Goal: Information Seeking & Learning: Learn about a topic

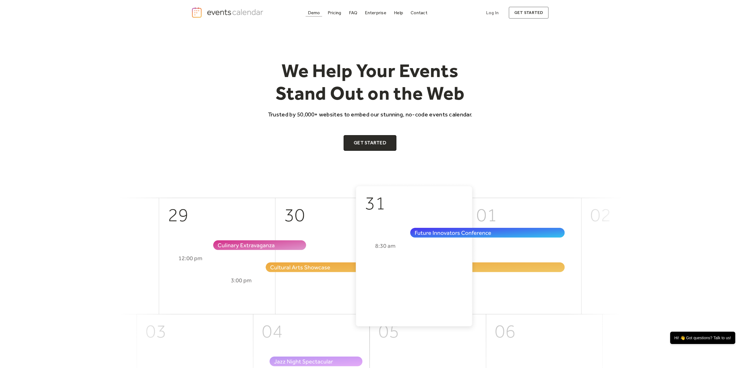
click at [310, 13] on div "Demo" at bounding box center [314, 12] width 12 height 3
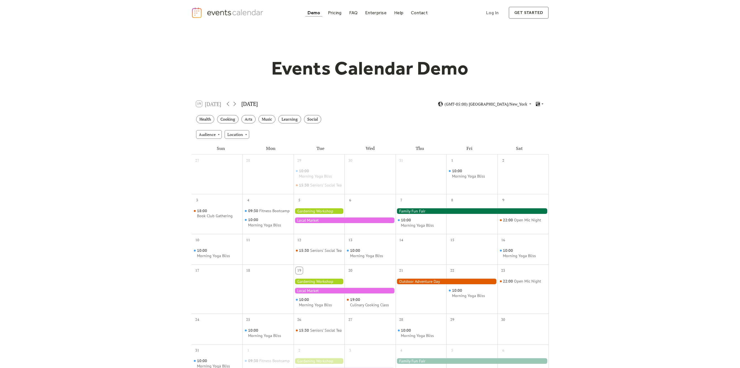
click at [313, 214] on div at bounding box center [319, 211] width 51 height 6
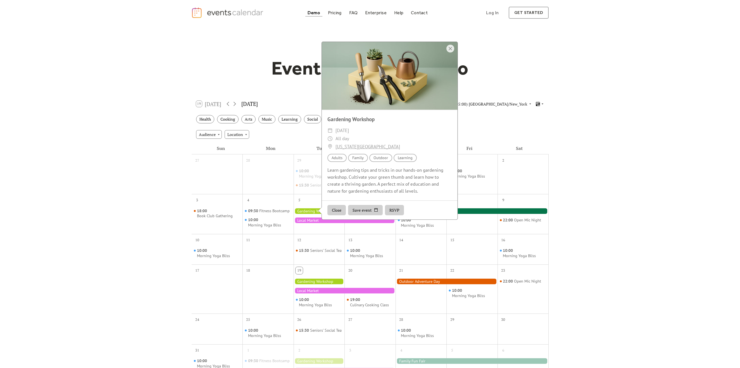
click at [619, 178] on div "Events Calendar Demo Loading the Events Calendar..." at bounding box center [370, 235] width 740 height 421
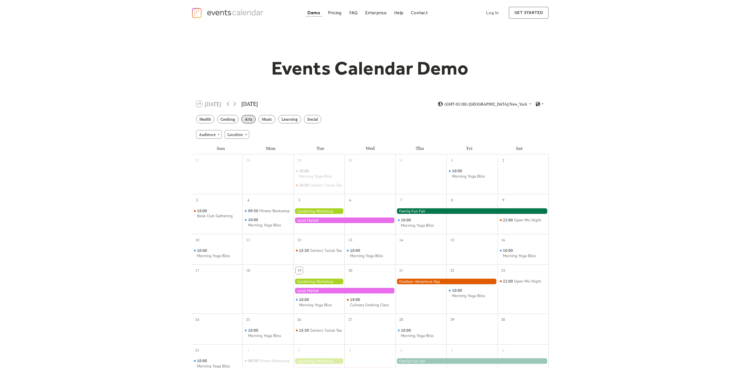
click at [250, 119] on div "Arts" at bounding box center [248, 119] width 14 height 9
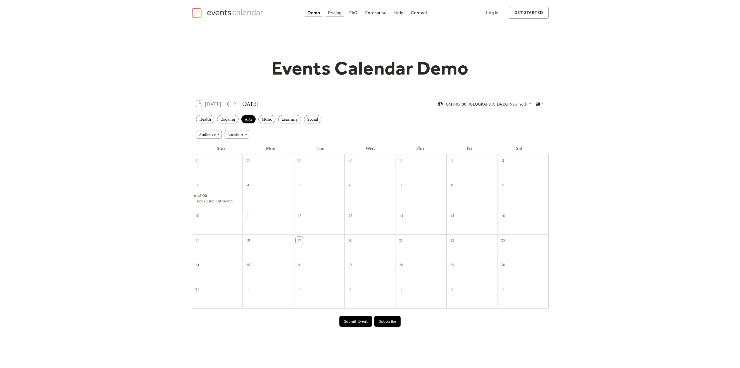
click at [336, 12] on div "Pricing" at bounding box center [335, 12] width 14 height 3
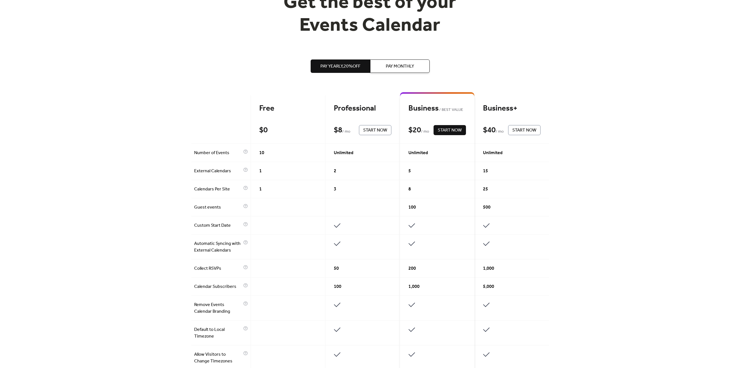
scroll to position [35, 0]
